Goal: Navigation & Orientation: Find specific page/section

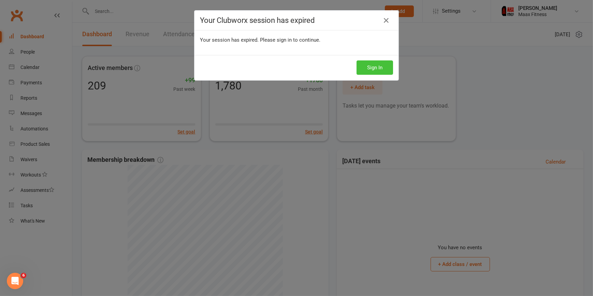
click at [368, 64] on button "Sign In" at bounding box center [374, 67] width 36 height 14
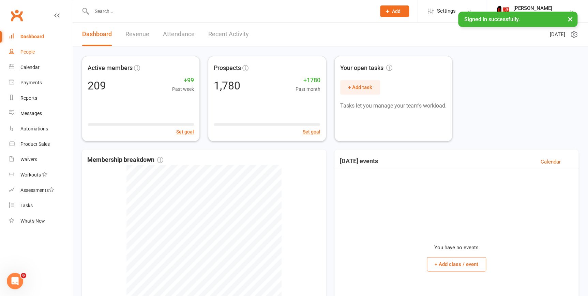
click at [27, 53] on div "People" at bounding box center [27, 51] width 14 height 5
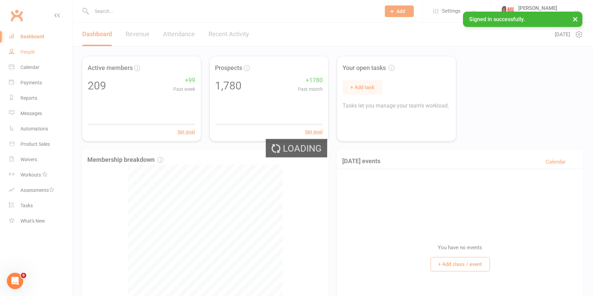
select select "100"
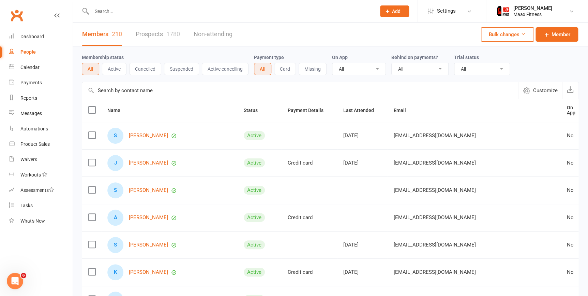
click at [160, 31] on link "Prospects 1780" at bounding box center [158, 35] width 44 height 24
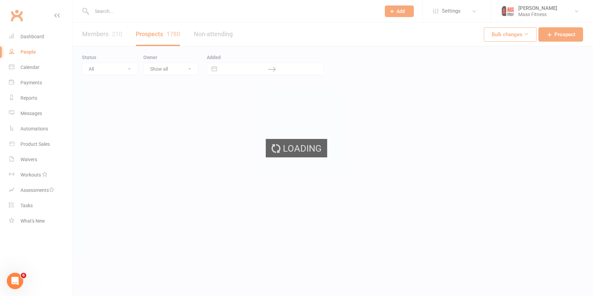
click at [94, 43] on div "Loading" at bounding box center [296, 148] width 593 height 296
select select "100"
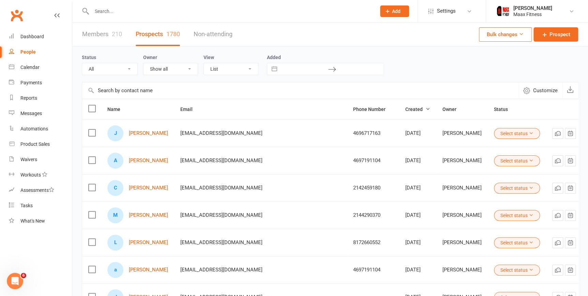
click at [109, 35] on link "Members 210" at bounding box center [102, 35] width 40 height 24
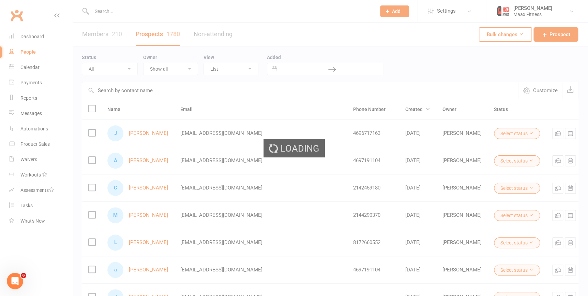
select select "100"
